Goal: Contribute content

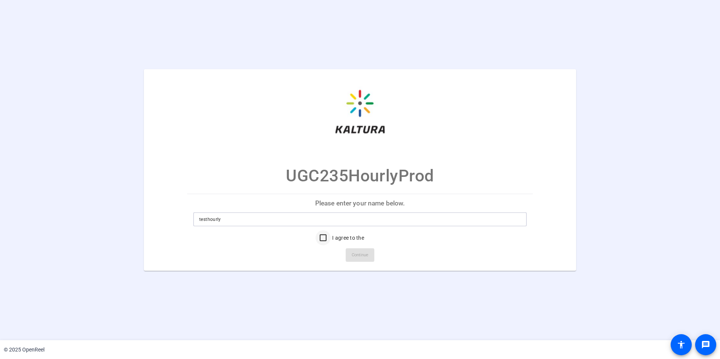
type input "testhourly"
click at [322, 240] on input "I agree to the Terms Of Service" at bounding box center [323, 237] width 15 height 15
click at [357, 238] on label "I agree to the Terms Of Service" at bounding box center [368, 238] width 74 height 8
click at [331, 238] on input "I agree to the Terms Of Service" at bounding box center [323, 237] width 15 height 15
click at [339, 239] on label "I agree to the Terms Of Service" at bounding box center [368, 238] width 74 height 8
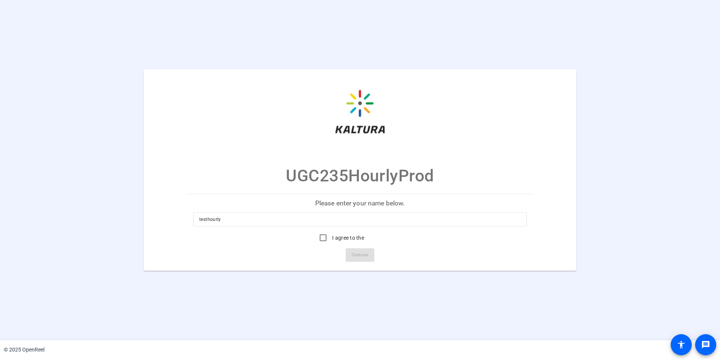
click at [331, 239] on input "I agree to the Terms Of Service" at bounding box center [323, 237] width 15 height 15
click at [339, 239] on label "I agree to the Terms Of Service" at bounding box center [368, 238] width 74 height 8
click at [331, 239] on input "I agree to the Terms Of Service" at bounding box center [323, 237] width 15 height 15
click at [323, 239] on input "I agree to the Terms Of Service" at bounding box center [323, 237] width 15 height 15
checkbox input "true"
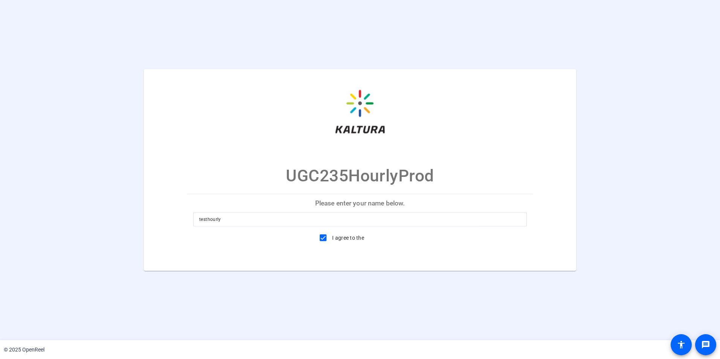
click at [355, 252] on span "Continue" at bounding box center [360, 255] width 17 height 11
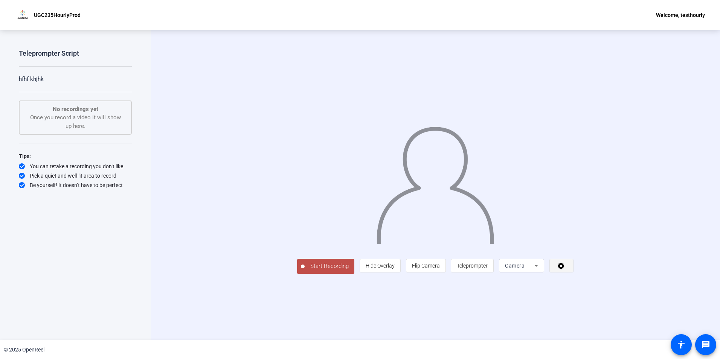
click at [566, 270] on icon at bounding box center [561, 266] width 9 height 8
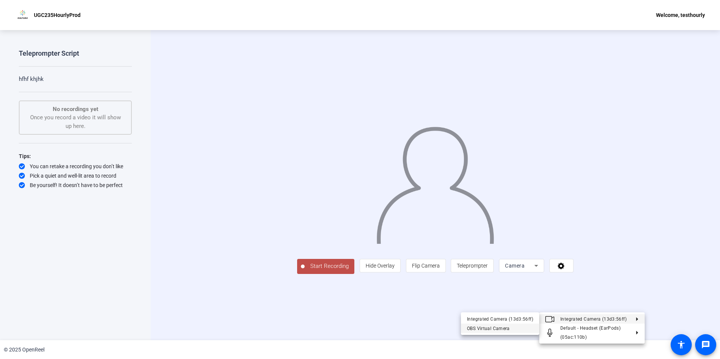
click at [502, 326] on div "OBS Virtual Camera" at bounding box center [500, 328] width 66 height 9
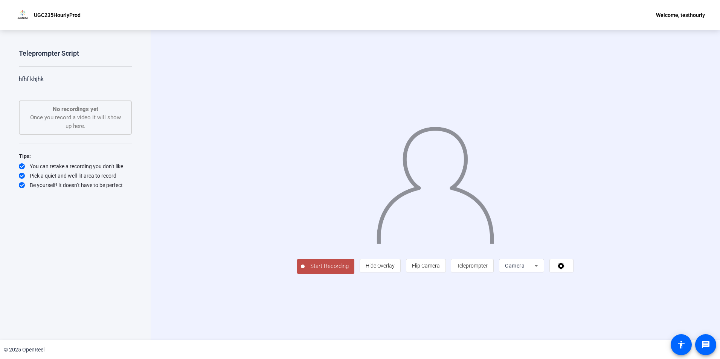
click at [305, 271] on span "Start Recording" at bounding box center [330, 266] width 50 height 9
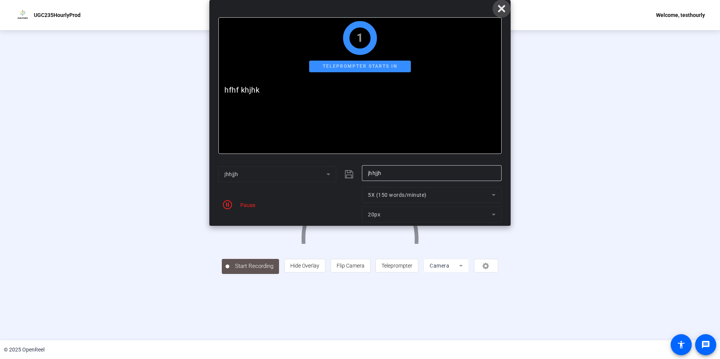
click at [504, 8] on icon at bounding box center [501, 8] width 9 height 9
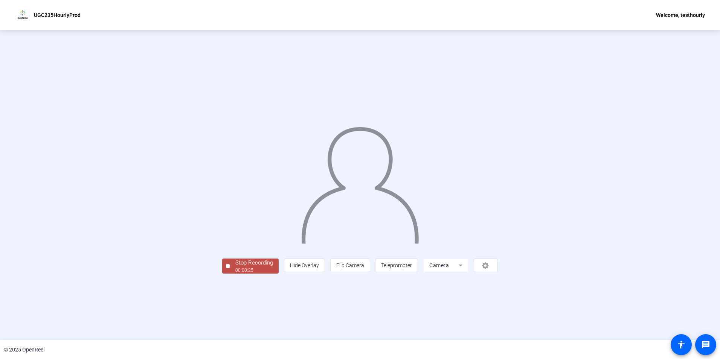
click at [235, 274] on div "00:00:25" at bounding box center [254, 270] width 38 height 7
